Goal: Transaction & Acquisition: Subscribe to service/newsletter

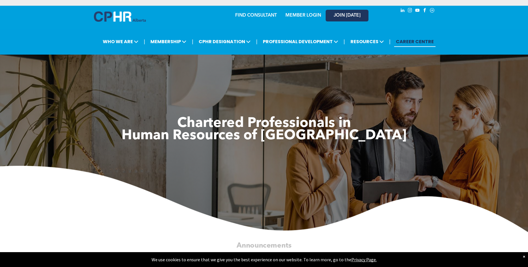
click at [349, 16] on span "JOIN [DATE]" at bounding box center [347, 15] width 27 height 5
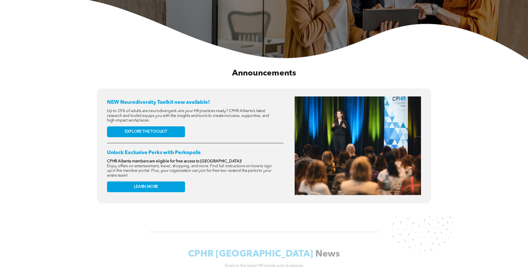
scroll to position [171, 0]
